Goal: Transaction & Acquisition: Obtain resource

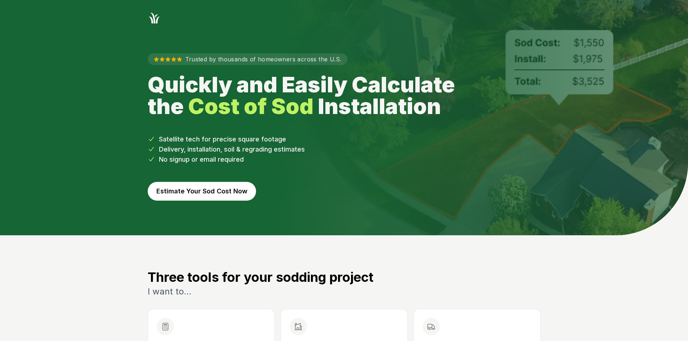
click at [221, 195] on button "Estimate Your Sod Cost Now" at bounding box center [202, 191] width 108 height 19
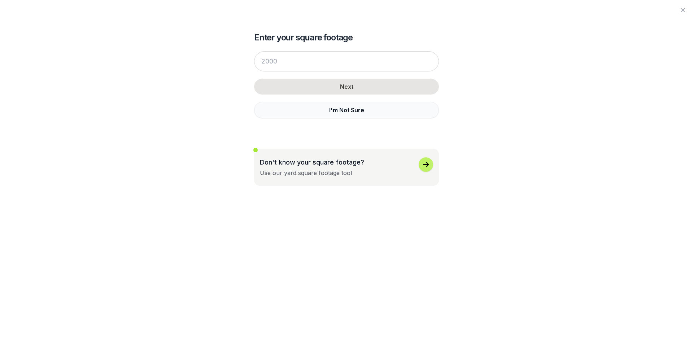
click at [278, 107] on button "I'm Not Sure" at bounding box center [346, 110] width 185 height 17
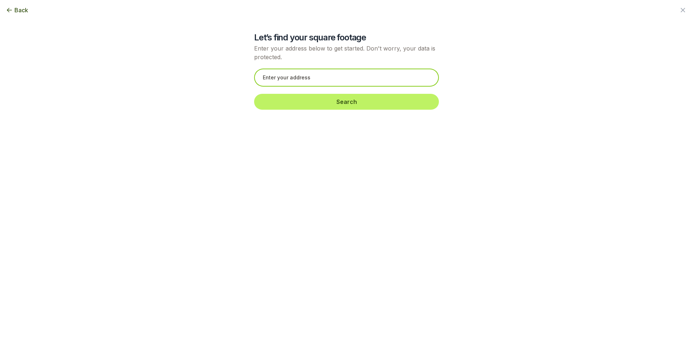
click at [265, 79] on input "text" at bounding box center [346, 78] width 185 height 18
paste input "[STREET_ADDRESS]"
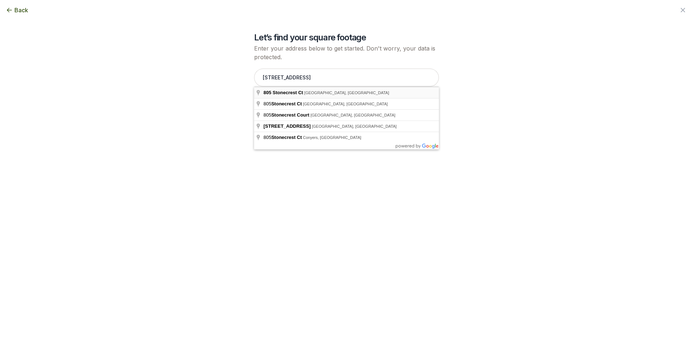
type input "[STREET_ADDRESS]"
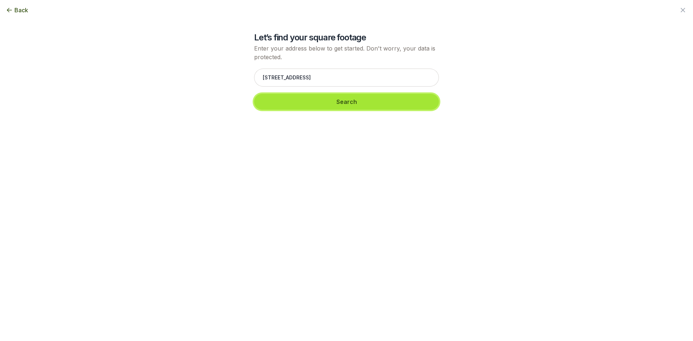
click at [299, 107] on button "Search" at bounding box center [346, 102] width 185 height 16
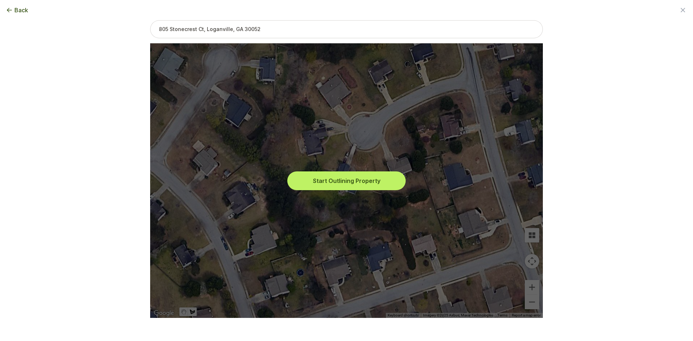
click at [321, 179] on button "Start Outlining Property" at bounding box center [347, 181] width 116 height 16
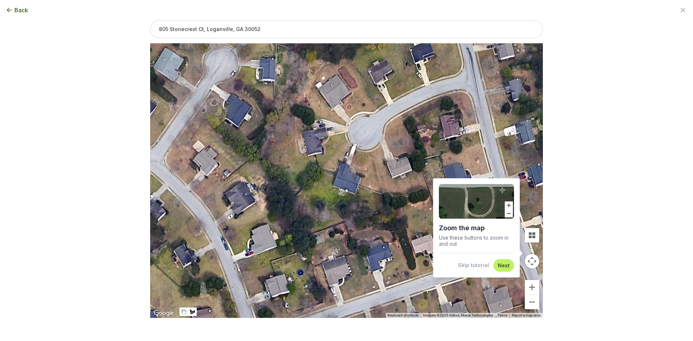
click at [468, 262] on button "Skip tutorial" at bounding box center [473, 265] width 31 height 7
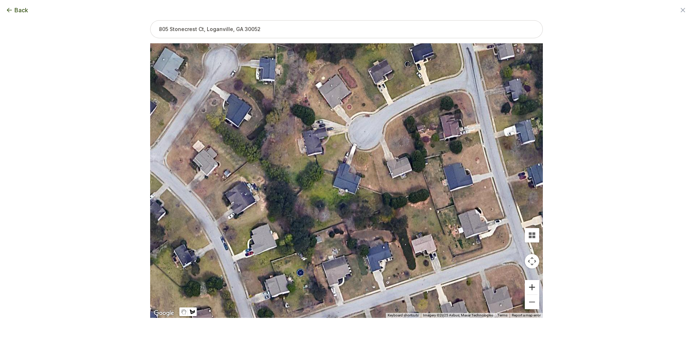
click at [528, 287] on button "Zoom in" at bounding box center [532, 287] width 14 height 14
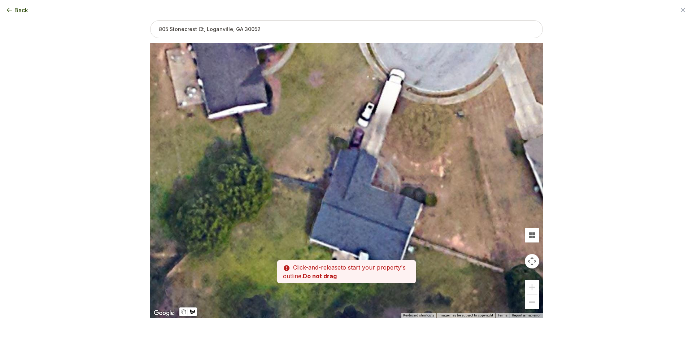
drag, startPoint x: 315, startPoint y: 162, endPoint x: 336, endPoint y: 206, distance: 48.4
click at [334, 212] on div at bounding box center [346, 180] width 393 height 275
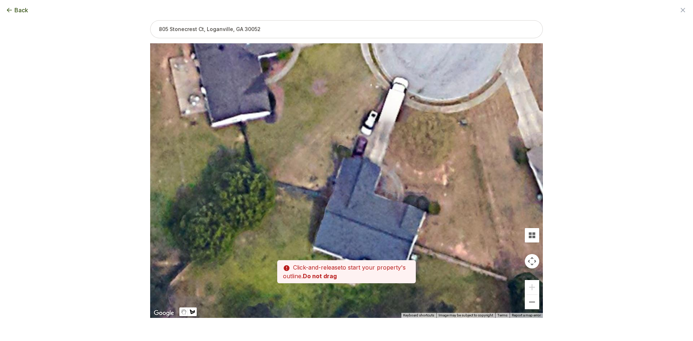
click at [329, 195] on div at bounding box center [346, 181] width 393 height 275
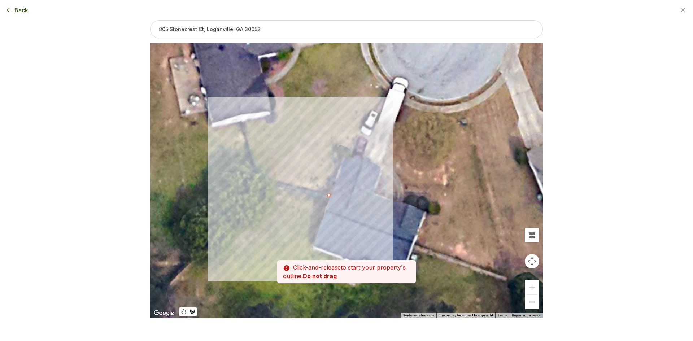
click at [264, 176] on div at bounding box center [346, 181] width 393 height 275
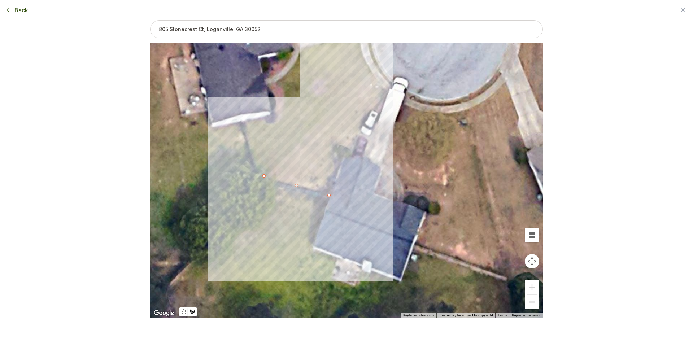
click at [371, 71] on div at bounding box center [346, 181] width 393 height 275
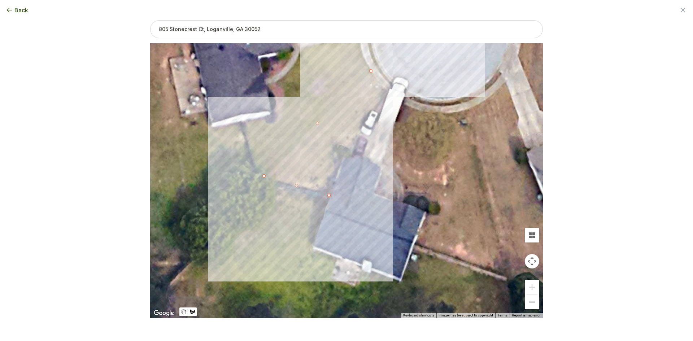
click at [389, 91] on div at bounding box center [346, 181] width 393 height 275
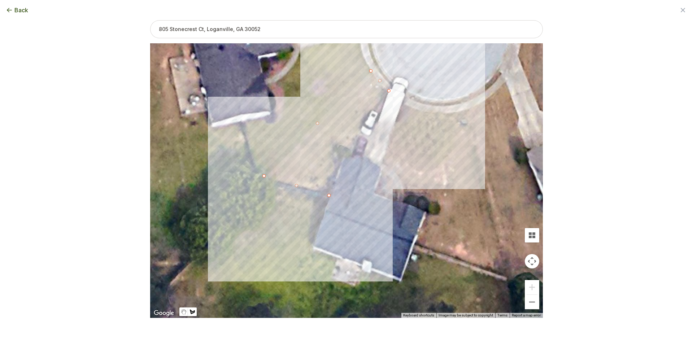
click at [380, 114] on div at bounding box center [346, 181] width 393 height 275
click at [371, 110] on div at bounding box center [346, 181] width 393 height 275
click at [358, 132] on div at bounding box center [346, 181] width 393 height 275
click at [351, 150] on div at bounding box center [346, 181] width 393 height 275
click at [339, 143] on div at bounding box center [346, 181] width 393 height 275
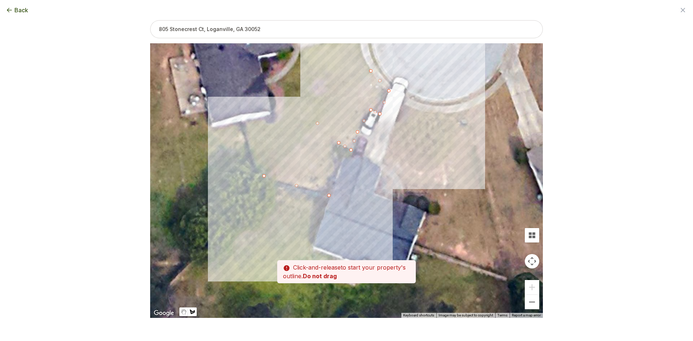
click at [328, 195] on div at bounding box center [346, 181] width 393 height 275
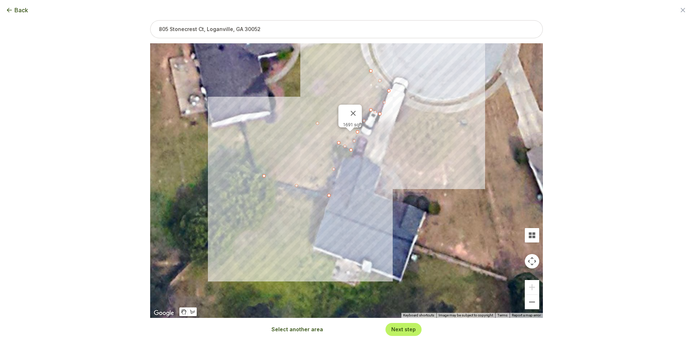
click at [294, 333] on button "Select another area" at bounding box center [298, 329] width 52 height 7
click at [404, 196] on div at bounding box center [346, 181] width 393 height 275
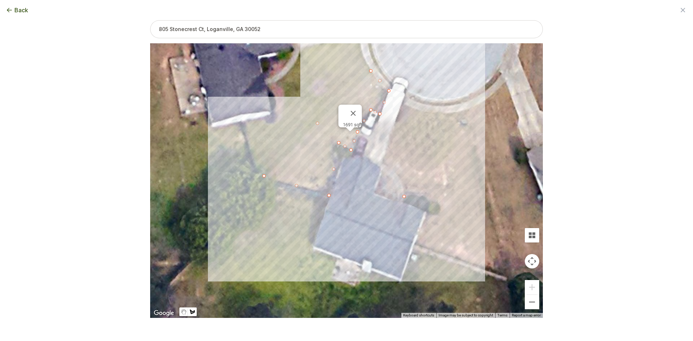
click at [401, 183] on div at bounding box center [346, 181] width 393 height 275
click at [393, 170] on div at bounding box center [346, 181] width 393 height 275
click at [382, 163] on div at bounding box center [346, 181] width 393 height 275
click at [402, 104] on div at bounding box center [346, 181] width 393 height 275
click at [413, 109] on div at bounding box center [346, 181] width 393 height 275
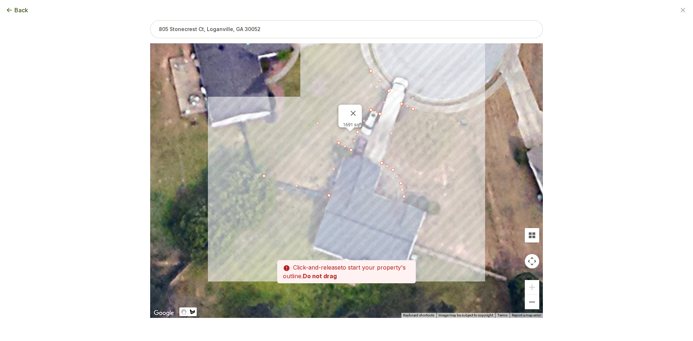
click at [426, 113] on div at bounding box center [346, 181] width 393 height 275
click at [449, 114] on div at bounding box center [346, 181] width 393 height 275
click at [468, 109] on div at bounding box center [346, 181] width 393 height 275
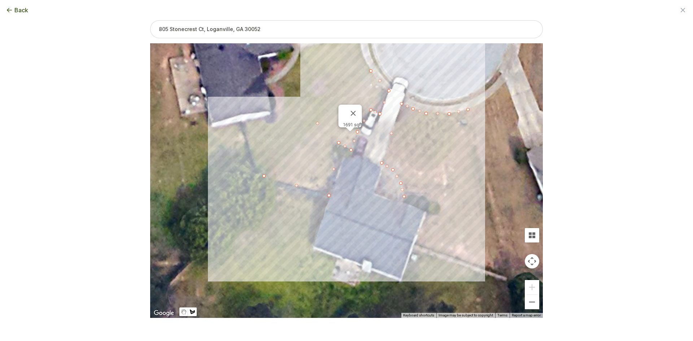
click at [470, 121] on div at bounding box center [346, 181] width 393 height 275
click at [456, 123] on div at bounding box center [346, 181] width 393 height 275
click at [430, 118] on div at bounding box center [346, 181] width 393 height 275
click at [410, 117] on div at bounding box center [346, 181] width 393 height 275
click at [403, 136] on div at bounding box center [346, 181] width 393 height 275
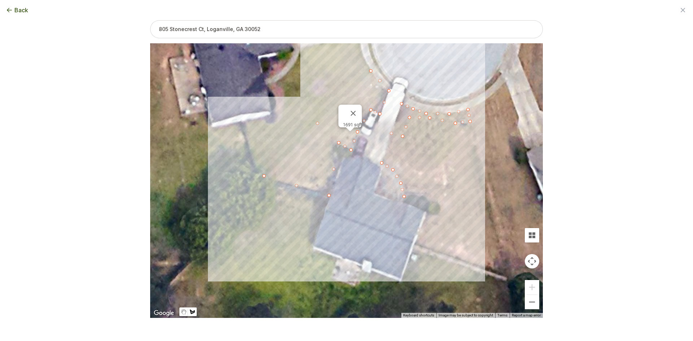
click at [396, 150] on div at bounding box center [346, 181] width 393 height 275
click at [393, 162] on div at bounding box center [346, 181] width 393 height 275
click at [408, 171] on div at bounding box center [346, 181] width 393 height 275
click at [417, 180] on div at bounding box center [346, 181] width 393 height 275
click at [436, 178] on div at bounding box center [346, 181] width 393 height 275
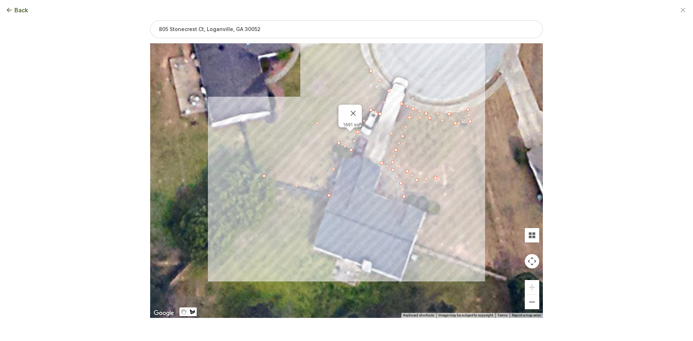
click at [449, 166] on div at bounding box center [346, 181] width 393 height 275
click at [456, 143] on div at bounding box center [346, 181] width 393 height 275
click at [457, 125] on div at bounding box center [346, 181] width 393 height 275
click at [471, 123] on div at bounding box center [346, 181] width 393 height 275
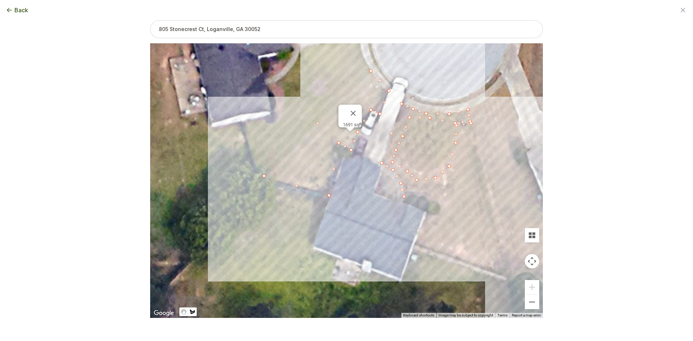
click at [507, 277] on div at bounding box center [346, 181] width 393 height 275
click at [416, 244] on div at bounding box center [346, 181] width 393 height 275
click at [427, 214] on div at bounding box center [346, 181] width 393 height 275
click at [440, 214] on div at bounding box center [346, 181] width 393 height 275
click at [441, 205] on div at bounding box center [346, 181] width 393 height 275
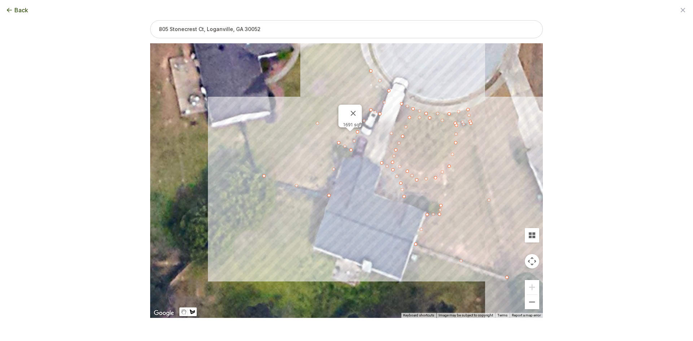
click at [439, 200] on div at bounding box center [346, 181] width 393 height 275
click at [429, 188] on div at bounding box center [346, 181] width 393 height 275
click at [404, 195] on div at bounding box center [346, 181] width 393 height 275
drag, startPoint x: 404, startPoint y: 196, endPoint x: 406, endPoint y: 190, distance: 7.3
click at [295, 328] on button "Select another area" at bounding box center [298, 329] width 52 height 7
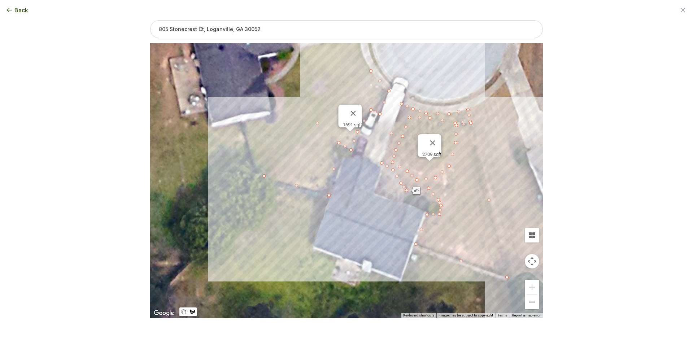
click at [328, 200] on div at bounding box center [346, 181] width 393 height 275
click at [264, 181] on div at bounding box center [346, 181] width 393 height 275
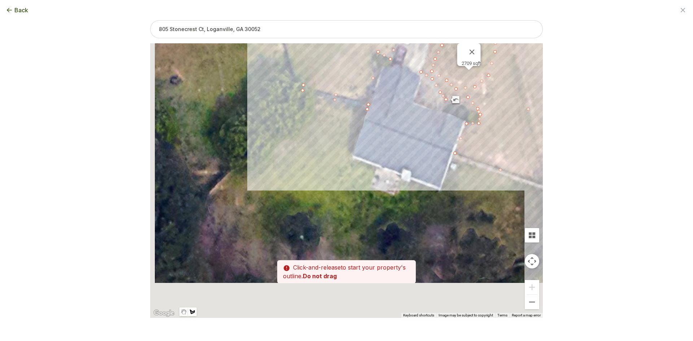
drag, startPoint x: 268, startPoint y: 228, endPoint x: 308, endPoint y: 136, distance: 100.6
click at [308, 136] on div at bounding box center [346, 181] width 393 height 275
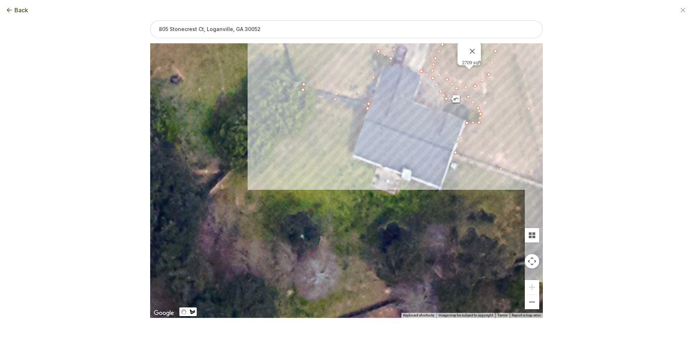
click at [296, 118] on div at bounding box center [346, 181] width 393 height 275
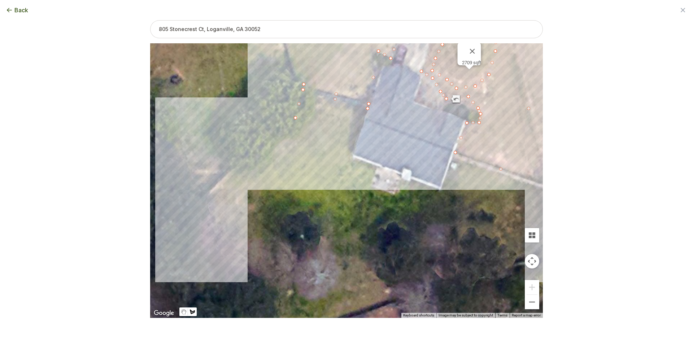
click at [213, 209] on div at bounding box center [346, 181] width 393 height 275
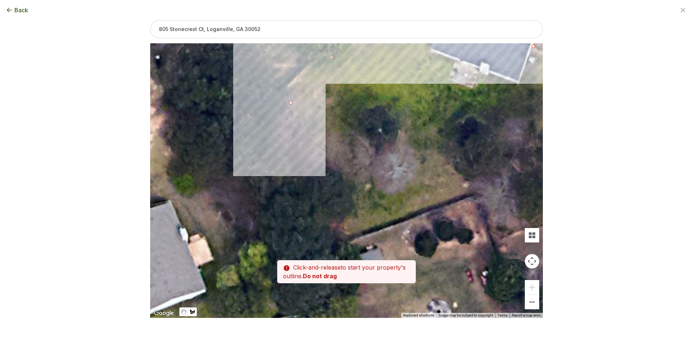
drag, startPoint x: 223, startPoint y: 233, endPoint x: 301, endPoint y: 126, distance: 132.7
click at [301, 126] on div at bounding box center [346, 181] width 393 height 275
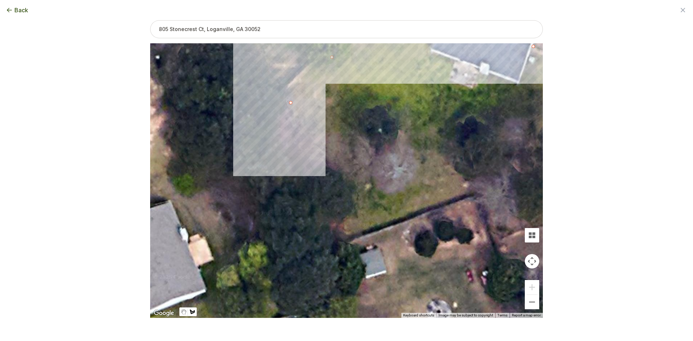
click at [262, 133] on div at bounding box center [346, 181] width 393 height 275
click at [288, 168] on div at bounding box center [346, 181] width 393 height 275
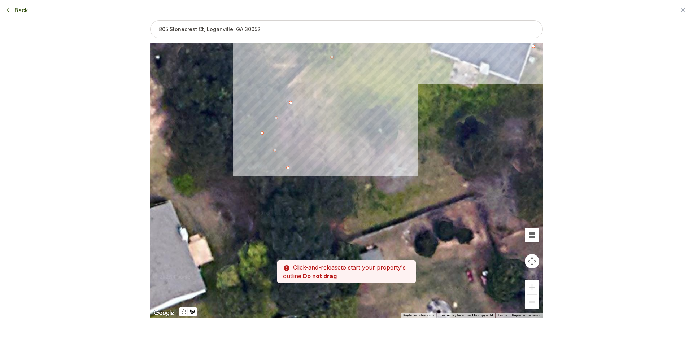
click at [327, 139] on div at bounding box center [346, 181] width 393 height 275
click at [364, 110] on div at bounding box center [346, 181] width 393 height 275
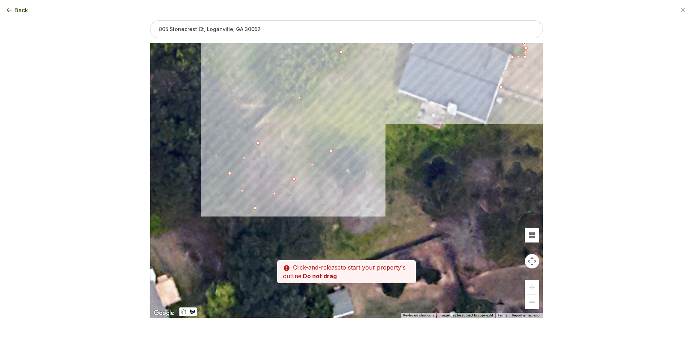
drag, startPoint x: 385, startPoint y: 88, endPoint x: 346, endPoint y: 130, distance: 57.2
click at [346, 130] on div at bounding box center [346, 181] width 393 height 275
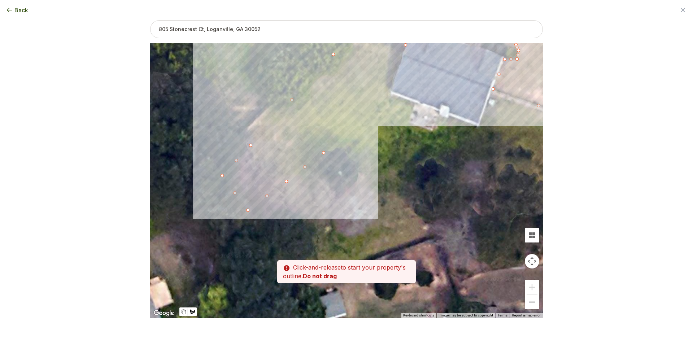
click at [347, 139] on div at bounding box center [346, 181] width 393 height 275
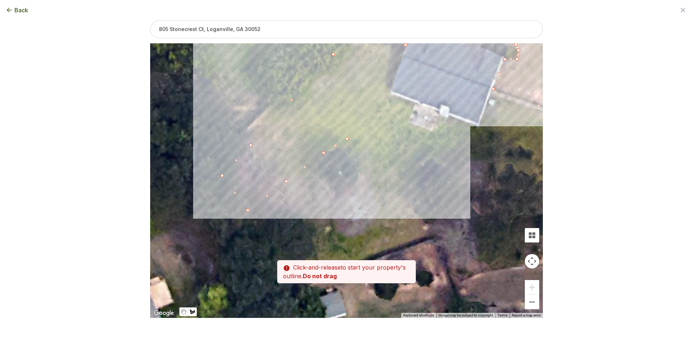
click at [379, 161] on div at bounding box center [346, 181] width 393 height 275
click at [394, 173] on div at bounding box center [346, 181] width 393 height 275
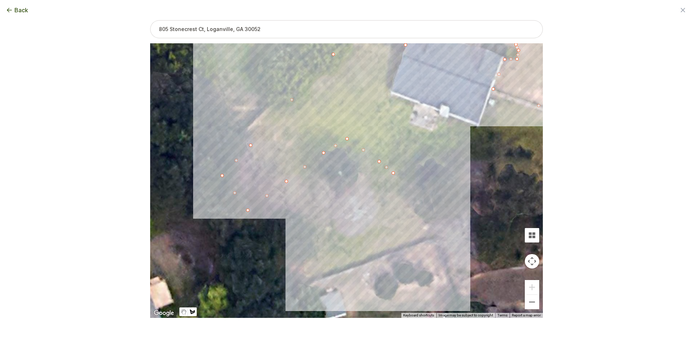
click at [369, 220] on div at bounding box center [346, 181] width 393 height 275
click at [334, 233] on div at bounding box center [346, 181] width 393 height 275
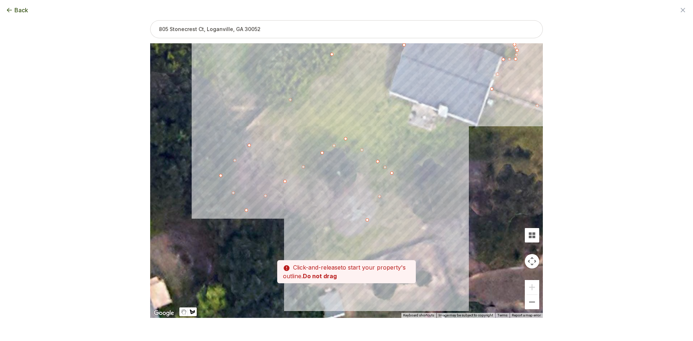
click at [327, 235] on div at bounding box center [346, 181] width 393 height 275
click at [307, 245] on div at bounding box center [346, 181] width 393 height 275
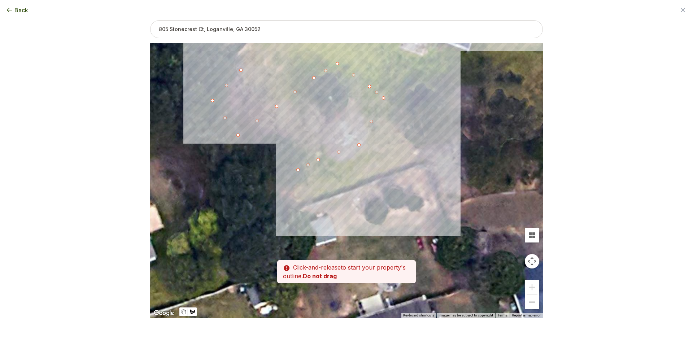
drag, startPoint x: 309, startPoint y: 256, endPoint x: 284, endPoint y: 142, distance: 116.7
click at [284, 142] on div at bounding box center [346, 181] width 393 height 275
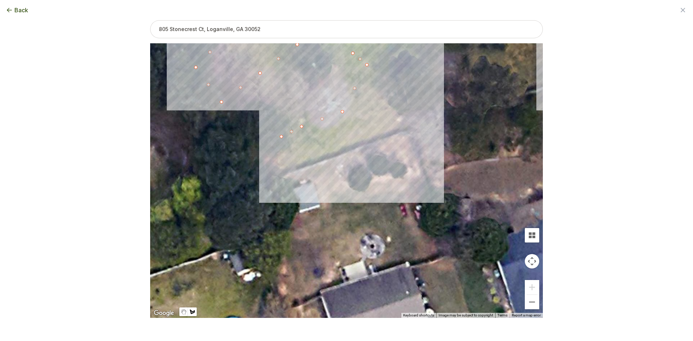
click at [283, 173] on div at bounding box center [346, 181] width 393 height 275
click at [409, 128] on div at bounding box center [346, 181] width 393 height 275
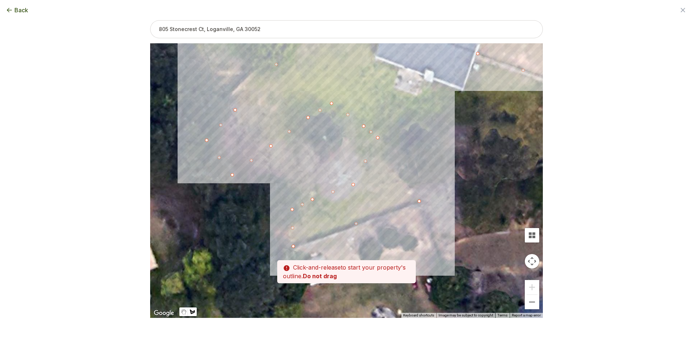
drag, startPoint x: 394, startPoint y: 73, endPoint x: 405, endPoint y: 154, distance: 81.6
click at [405, 154] on div at bounding box center [346, 181] width 393 height 275
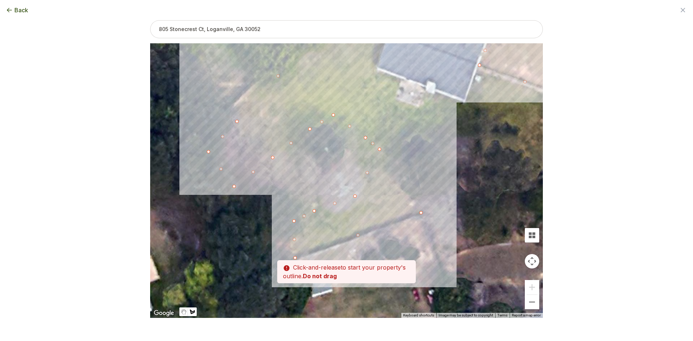
click at [406, 151] on div at bounding box center [346, 180] width 393 height 275
click at [423, 134] on div at bounding box center [346, 180] width 393 height 275
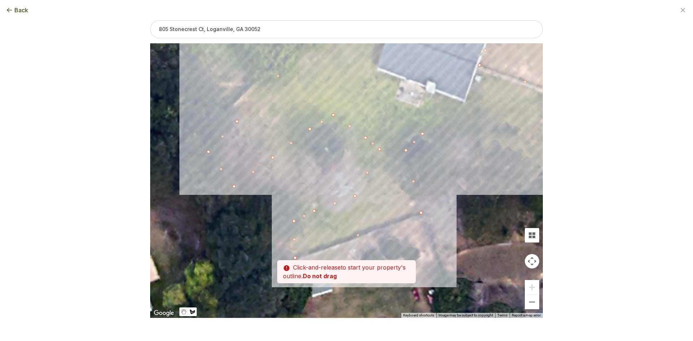
click at [473, 124] on div at bounding box center [346, 180] width 393 height 275
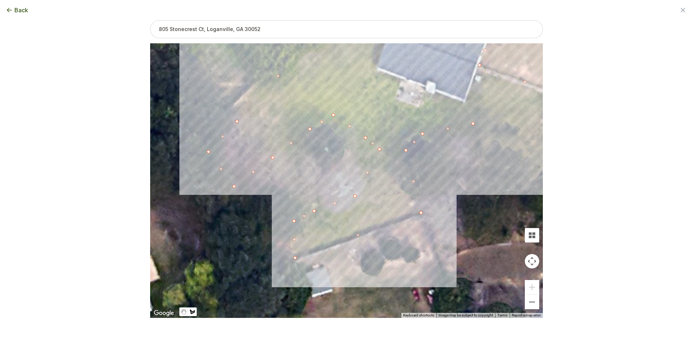
click at [503, 106] on div at bounding box center [346, 180] width 393 height 275
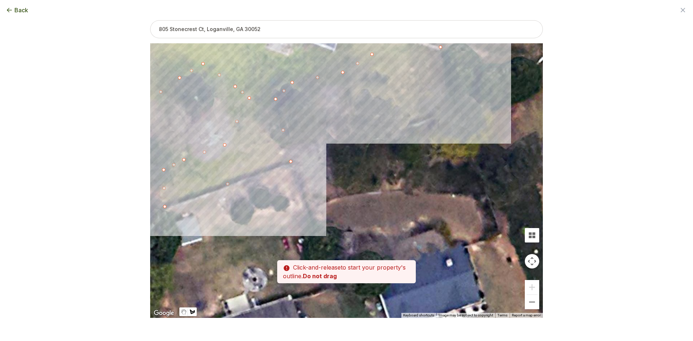
drag, startPoint x: 529, startPoint y: 121, endPoint x: 398, endPoint y: 69, distance: 141.3
click at [398, 69] on div at bounding box center [346, 180] width 393 height 275
click at [444, 79] on div at bounding box center [346, 181] width 393 height 275
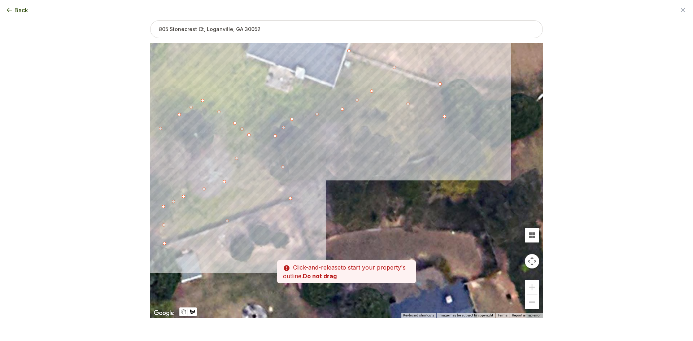
drag, startPoint x: 437, startPoint y: 63, endPoint x: 440, endPoint y: 104, distance: 40.9
click at [438, 107] on div at bounding box center [346, 181] width 393 height 275
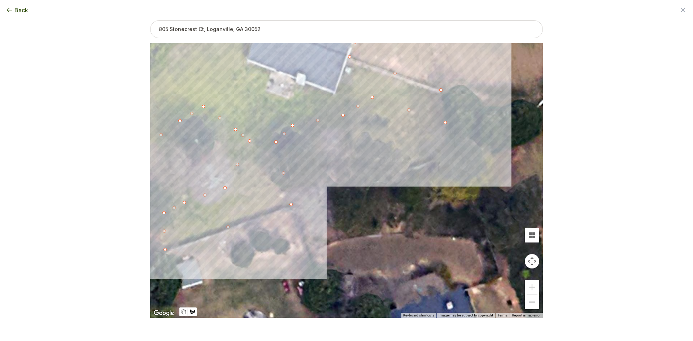
click at [442, 96] on div at bounding box center [346, 180] width 393 height 275
click at [354, 65] on div at bounding box center [346, 180] width 393 height 275
click at [351, 79] on div at bounding box center [346, 180] width 393 height 275
click at [334, 95] on div at bounding box center [346, 180] width 393 height 275
click at [297, 84] on div at bounding box center [346, 180] width 393 height 275
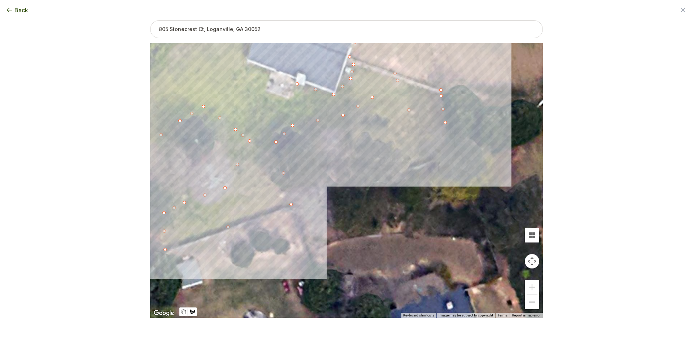
click at [292, 98] on div at bounding box center [346, 180] width 393 height 275
click at [265, 90] on div at bounding box center [346, 180] width 393 height 275
click at [271, 71] on div at bounding box center [346, 180] width 393 height 275
click at [246, 60] on div at bounding box center [346, 180] width 393 height 275
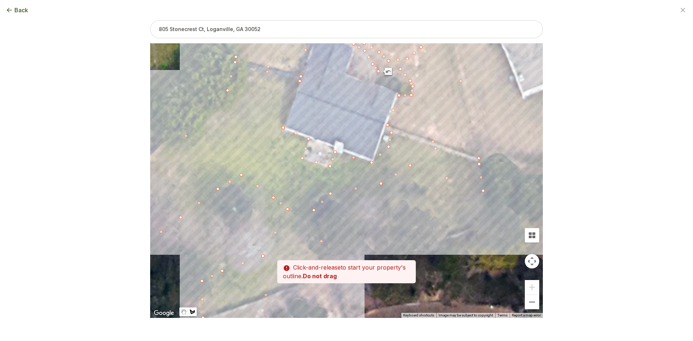
drag, startPoint x: 243, startPoint y: 65, endPoint x: 284, endPoint y: 151, distance: 94.6
click at [284, 151] on div at bounding box center [346, 180] width 393 height 275
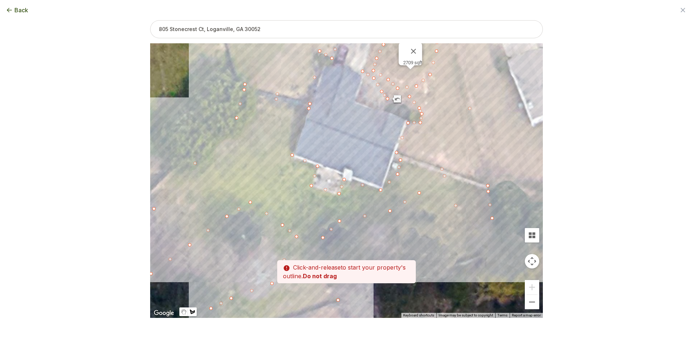
click at [309, 109] on div at bounding box center [346, 180] width 393 height 275
type input "13204"
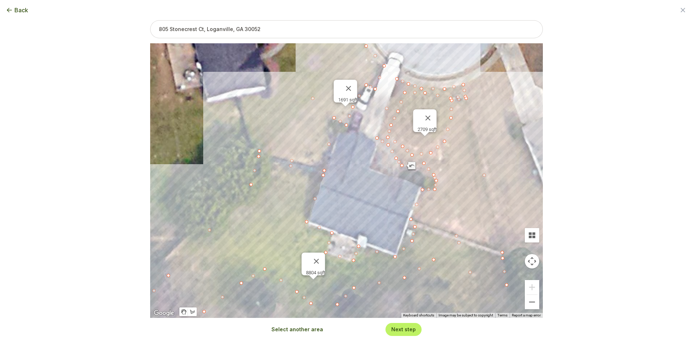
drag, startPoint x: 330, startPoint y: 135, endPoint x: 345, endPoint y: 203, distance: 69.2
click at [345, 203] on div "1691 sqft 2709 sqft 8804 sqft" at bounding box center [346, 180] width 393 height 275
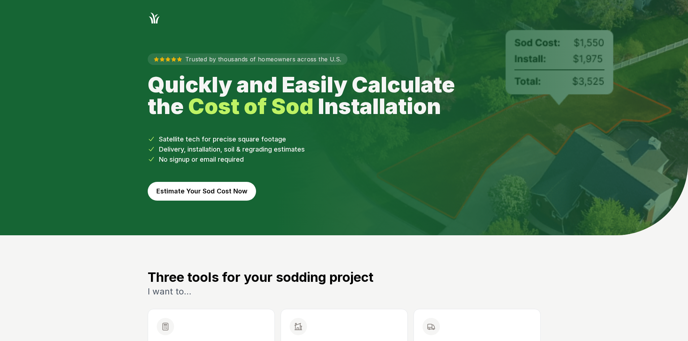
click at [210, 197] on button "Estimate Your Sod Cost Now" at bounding box center [202, 191] width 108 height 19
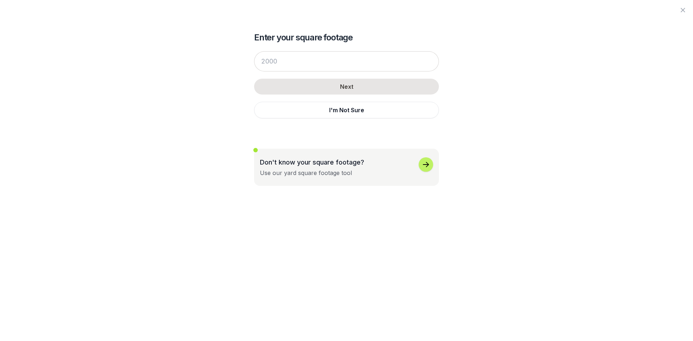
click at [293, 121] on div "Next I'm Not Sure" at bounding box center [346, 85] width 185 height 82
click at [292, 114] on button "I'm Not Sure" at bounding box center [346, 110] width 185 height 17
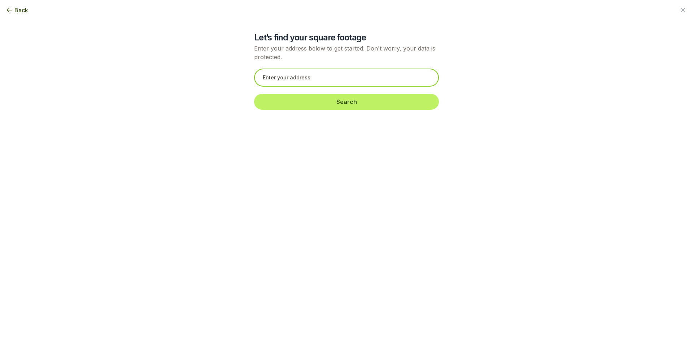
click at [271, 80] on input "text" at bounding box center [346, 78] width 185 height 18
paste input "1230 Branlee Dr SE"
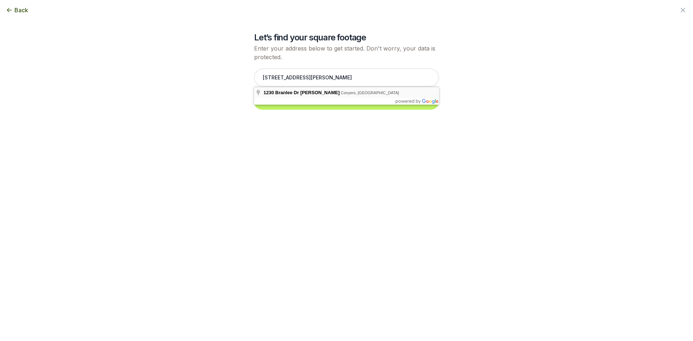
type input "1230 Branlee Dr SE, Conyers, GA"
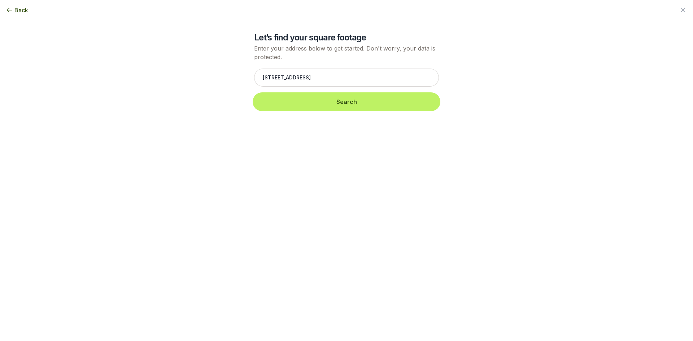
click at [284, 104] on button "Search" at bounding box center [346, 102] width 185 height 16
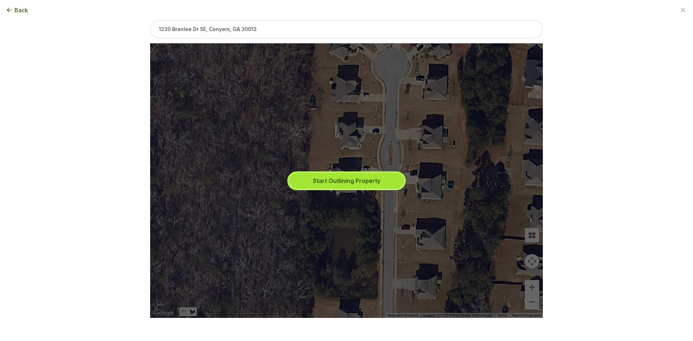
click at [316, 183] on button "Start Outlining Property" at bounding box center [347, 181] width 116 height 16
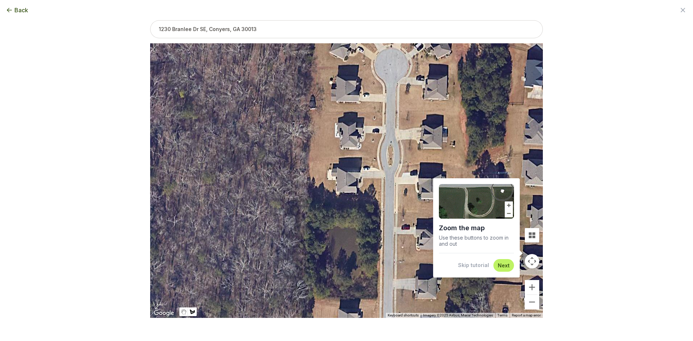
click at [477, 267] on button "Skip tutorial" at bounding box center [473, 265] width 31 height 7
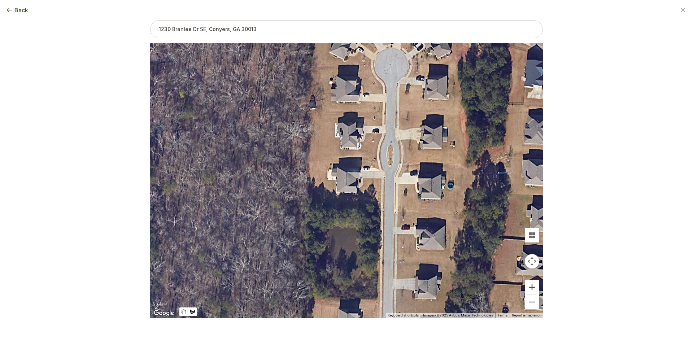
click at [531, 292] on button "Zoom in" at bounding box center [532, 287] width 14 height 14
click at [531, 291] on button "Zoom in" at bounding box center [532, 287] width 14 height 14
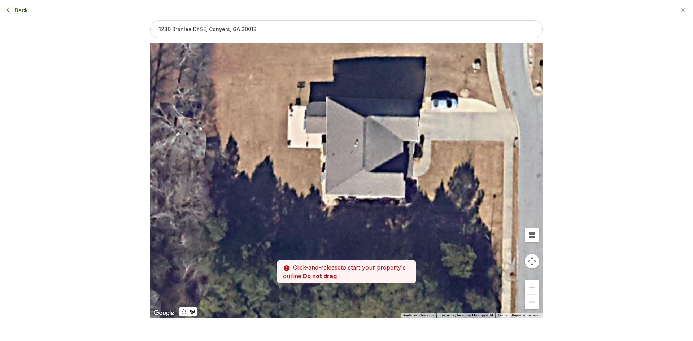
drag, startPoint x: 313, startPoint y: 221, endPoint x: 331, endPoint y: 189, distance: 37.2
click at [331, 189] on div at bounding box center [346, 181] width 393 height 275
click at [328, 205] on div at bounding box center [346, 181] width 393 height 275
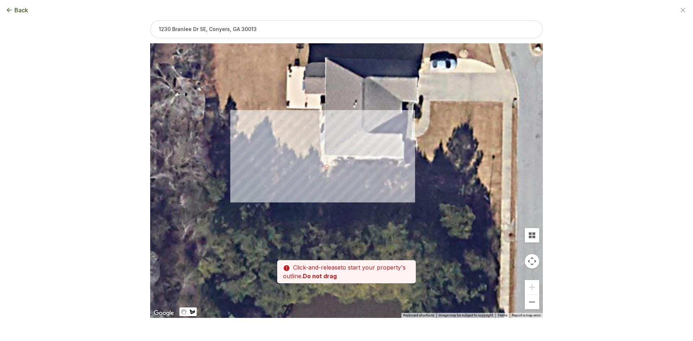
drag, startPoint x: 329, startPoint y: 225, endPoint x: 328, endPoint y: 182, distance: 42.3
click at [328, 182] on div at bounding box center [346, 181] width 393 height 275
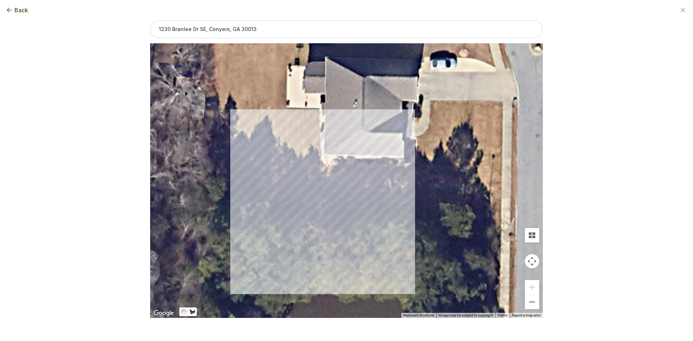
click at [329, 204] on div at bounding box center [346, 181] width 393 height 275
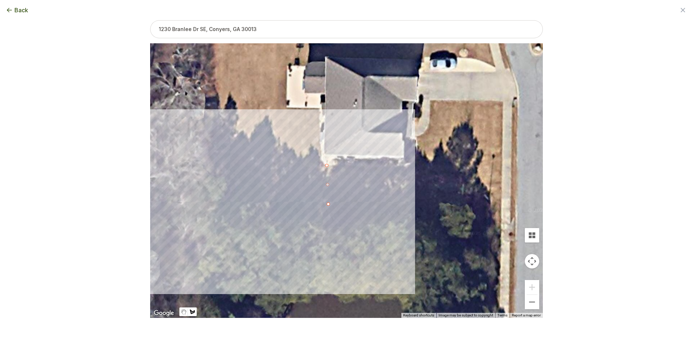
click at [226, 200] on div at bounding box center [346, 181] width 393 height 275
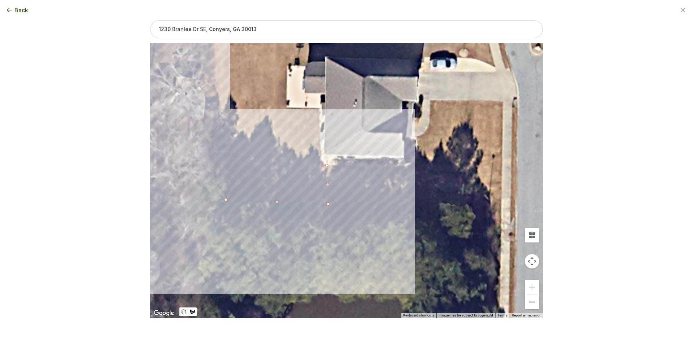
click at [217, 91] on div at bounding box center [346, 181] width 393 height 275
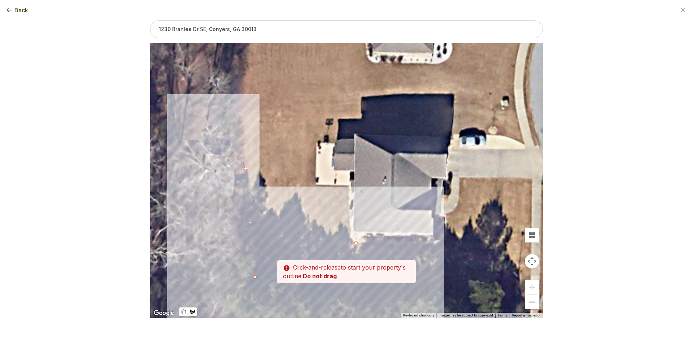
drag, startPoint x: 233, startPoint y: 114, endPoint x: 251, endPoint y: 170, distance: 58.5
click at [251, 170] on div at bounding box center [346, 181] width 393 height 275
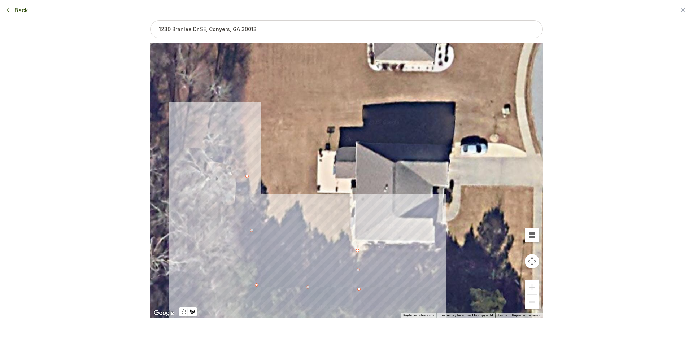
click at [243, 118] on div at bounding box center [346, 180] width 393 height 275
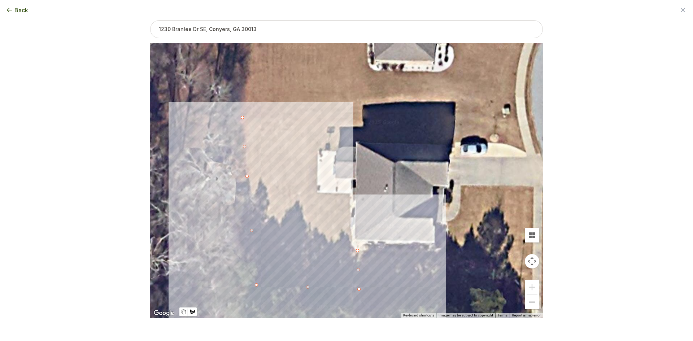
click at [343, 110] on div at bounding box center [346, 180] width 393 height 275
click at [340, 145] on div at bounding box center [346, 180] width 393 height 275
click at [317, 148] on div at bounding box center [346, 180] width 393 height 275
click at [317, 192] on div at bounding box center [346, 180] width 393 height 275
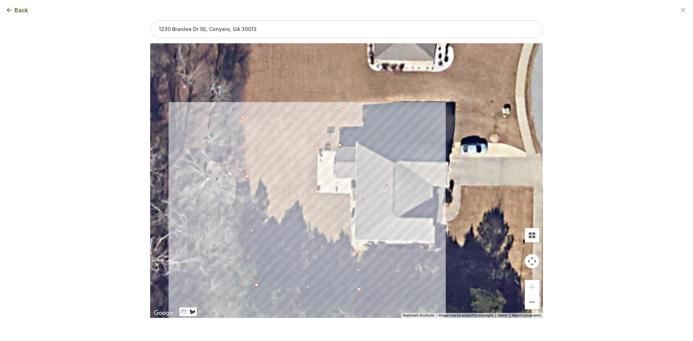
click at [349, 194] on div at bounding box center [346, 180] width 393 height 275
click at [351, 247] on div at bounding box center [346, 180] width 393 height 275
click at [359, 251] on div at bounding box center [346, 180] width 393 height 275
drag, startPoint x: 243, startPoint y: 118, endPoint x: 240, endPoint y: 109, distance: 10.3
click at [304, 335] on div "Select another area Next step" at bounding box center [347, 329] width 162 height 13
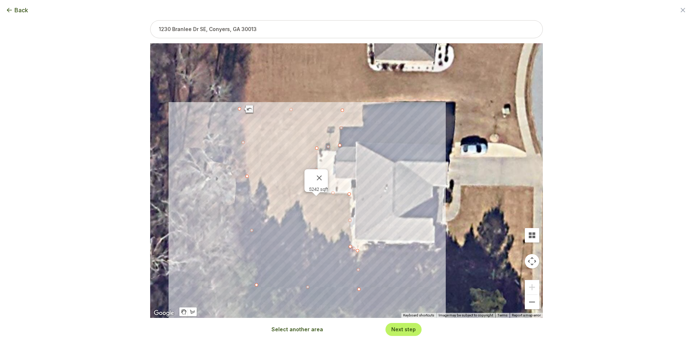
click at [301, 331] on button "Select another area" at bounding box center [298, 329] width 52 height 7
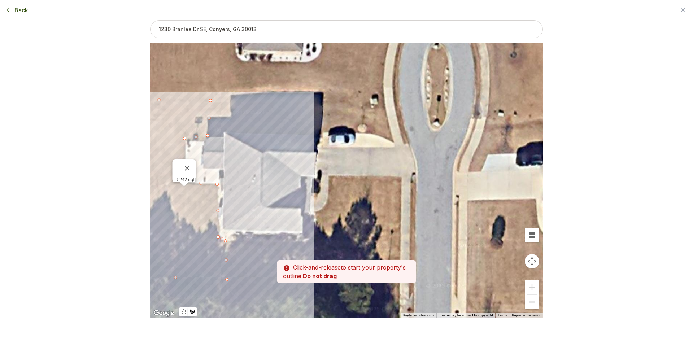
drag, startPoint x: 368, startPoint y: 147, endPoint x: 258, endPoint y: 143, distance: 110.2
click at [258, 143] on div at bounding box center [346, 180] width 393 height 275
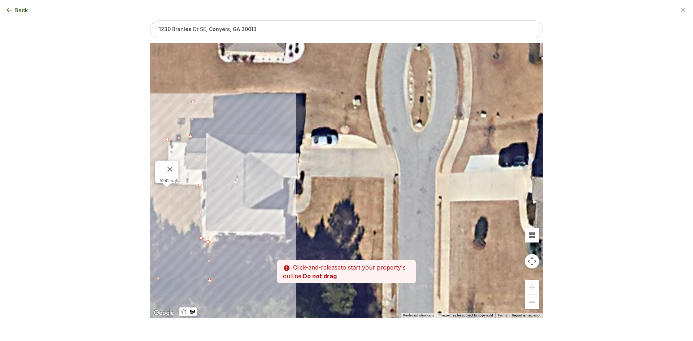
click at [377, 144] on div at bounding box center [346, 181] width 393 height 275
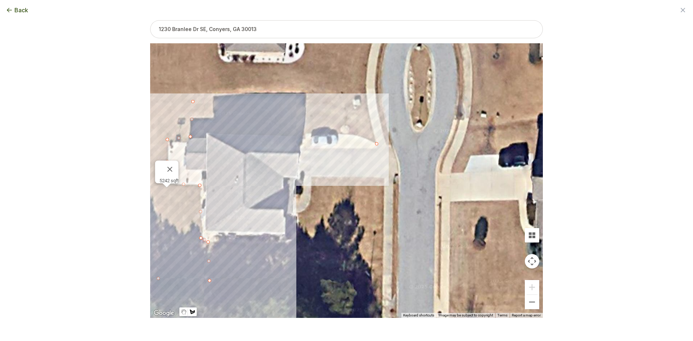
click at [370, 115] on div at bounding box center [346, 181] width 393 height 275
click at [367, 104] on div at bounding box center [346, 181] width 393 height 275
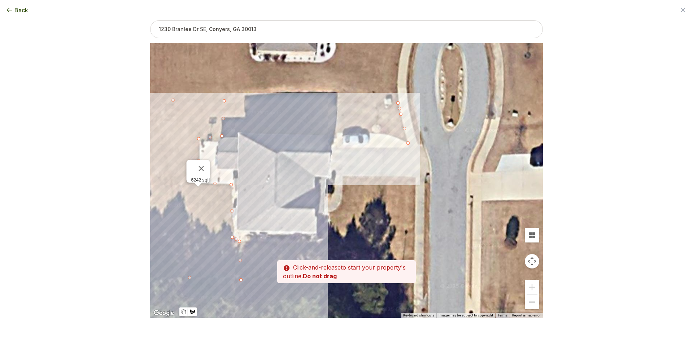
drag, startPoint x: 344, startPoint y: 100, endPoint x: 378, endPoint y: 100, distance: 33.9
click at [378, 100] on div at bounding box center [346, 181] width 393 height 275
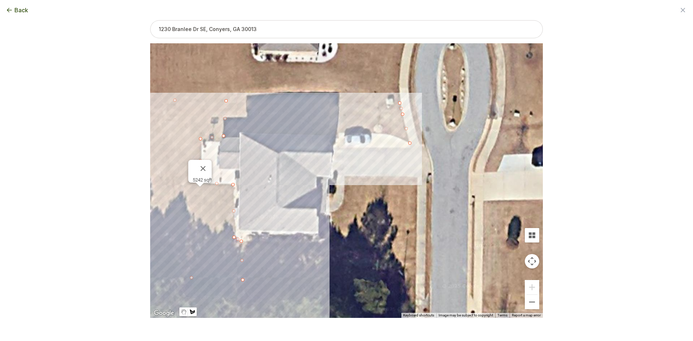
click at [228, 100] on div at bounding box center [346, 181] width 393 height 275
click at [226, 136] on div at bounding box center [346, 181] width 393 height 275
click at [239, 136] on div at bounding box center [346, 181] width 393 height 275
click at [240, 132] on div at bounding box center [346, 181] width 393 height 275
click at [252, 132] on div at bounding box center [346, 181] width 393 height 275
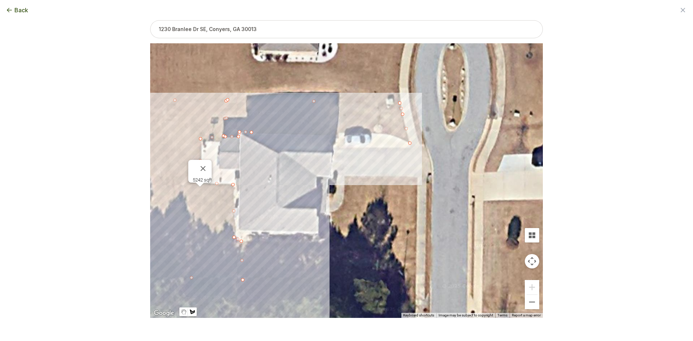
click at [331, 136] on div at bounding box center [346, 181] width 393 height 275
click at [338, 132] on div at bounding box center [346, 181] width 393 height 275
click at [348, 132] on div at bounding box center [346, 181] width 393 height 275
click at [388, 133] on div at bounding box center [346, 181] width 393 height 275
click at [409, 143] on div at bounding box center [346, 181] width 393 height 275
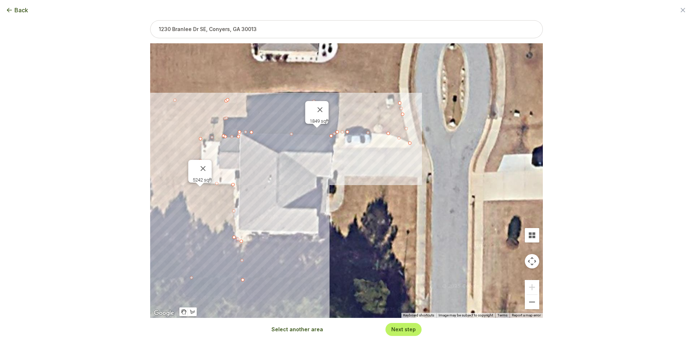
click at [291, 331] on button "Select another area" at bounding box center [298, 329] width 52 height 7
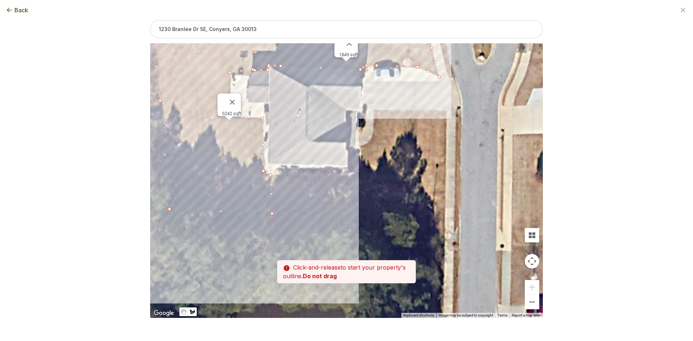
drag, startPoint x: 287, startPoint y: 236, endPoint x: 307, endPoint y: 167, distance: 72.3
click at [317, 170] on div at bounding box center [346, 181] width 393 height 275
click at [273, 175] on div at bounding box center [346, 180] width 393 height 275
click at [274, 214] on div at bounding box center [346, 180] width 393 height 275
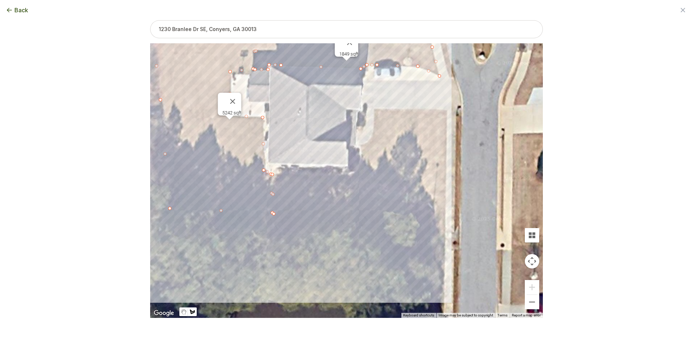
click at [445, 217] on div at bounding box center [346, 180] width 393 height 275
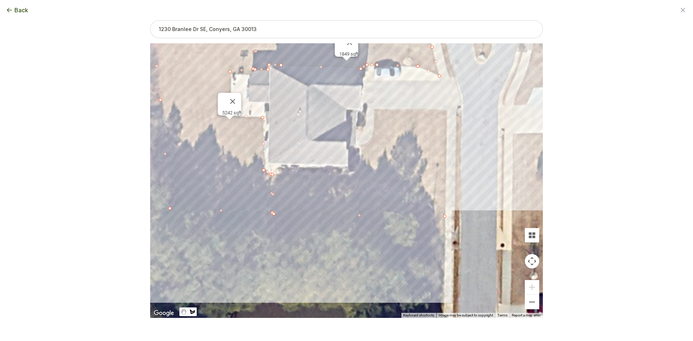
click at [447, 110] on div at bounding box center [346, 180] width 393 height 275
click at [374, 109] on div at bounding box center [346, 180] width 393 height 275
click at [374, 125] on div at bounding box center [346, 180] width 393 height 275
click at [369, 139] on div at bounding box center [346, 180] width 393 height 275
click at [359, 147] on div at bounding box center [346, 180] width 393 height 275
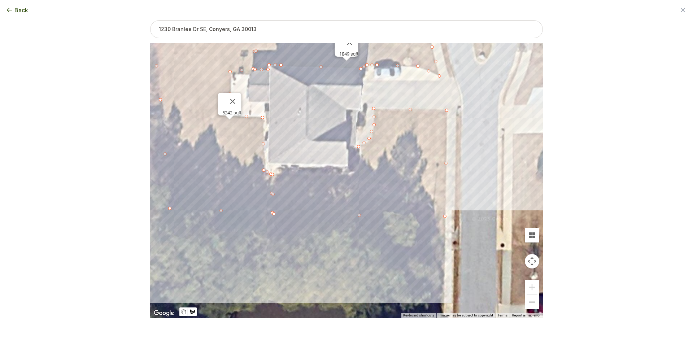
click at [362, 159] on div at bounding box center [346, 180] width 393 height 275
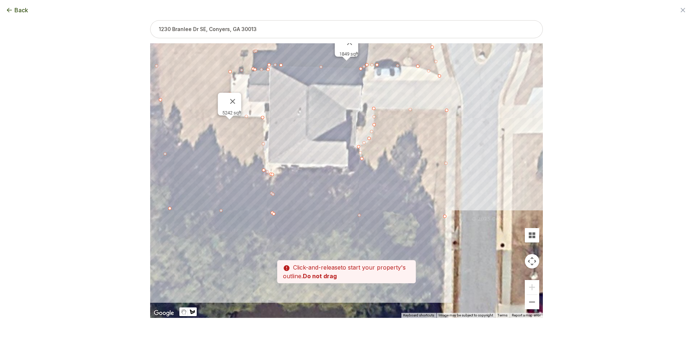
click at [360, 170] on div at bounding box center [346, 180] width 393 height 275
click at [349, 177] on div at bounding box center [346, 180] width 393 height 275
click at [273, 175] on div at bounding box center [346, 180] width 393 height 275
type input "10959"
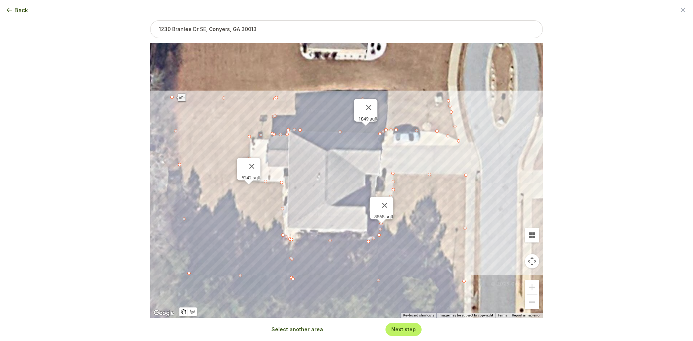
drag, startPoint x: 302, startPoint y: 120, endPoint x: 318, endPoint y: 180, distance: 62.8
click at [318, 180] on div "5242 sqft 1849 sqft 3868 sqft" at bounding box center [346, 180] width 393 height 275
